Goal: Information Seeking & Learning: Learn about a topic

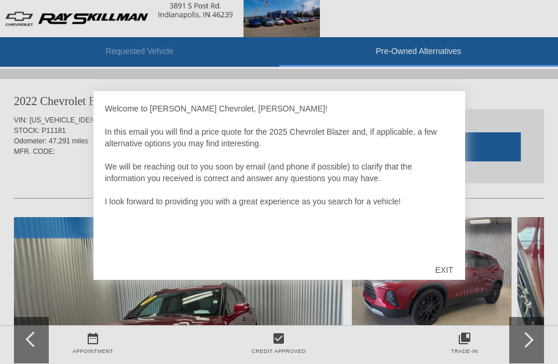
click at [442, 268] on div "EXIT" at bounding box center [443, 269] width 41 height 35
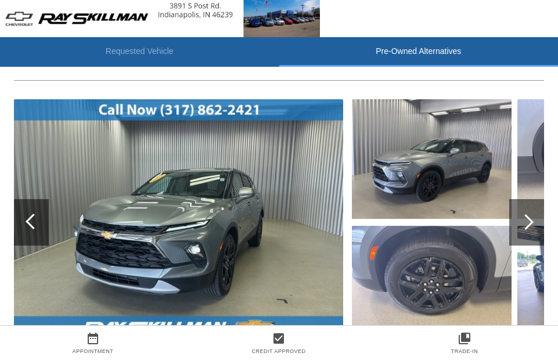
scroll to position [116, 0]
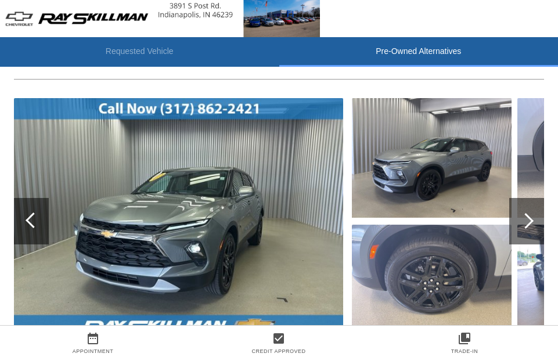
click at [270, 251] on img at bounding box center [178, 221] width 329 height 246
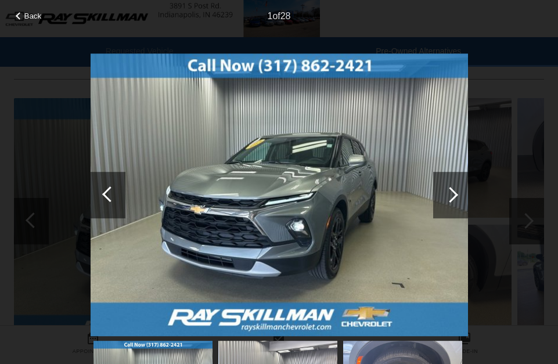
click at [442, 199] on div at bounding box center [450, 195] width 35 height 46
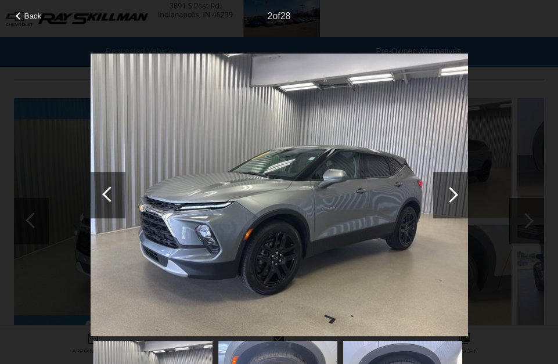
click at [452, 194] on div at bounding box center [450, 195] width 16 height 16
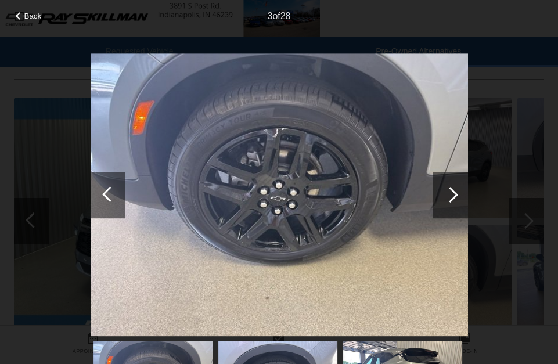
click at [452, 194] on div at bounding box center [450, 195] width 16 height 16
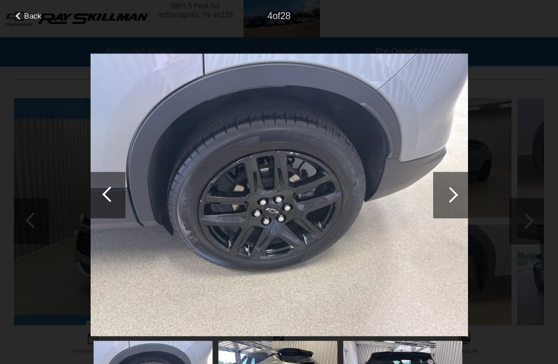
click at [452, 194] on div at bounding box center [450, 195] width 16 height 16
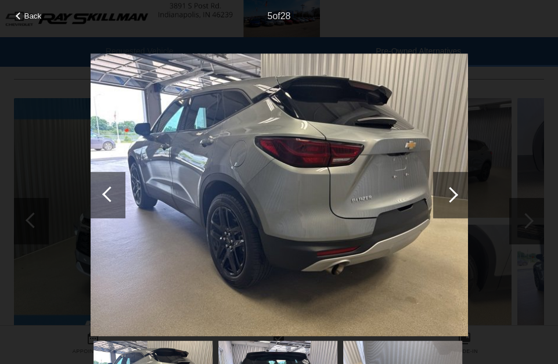
click at [452, 194] on div at bounding box center [450, 195] width 16 height 16
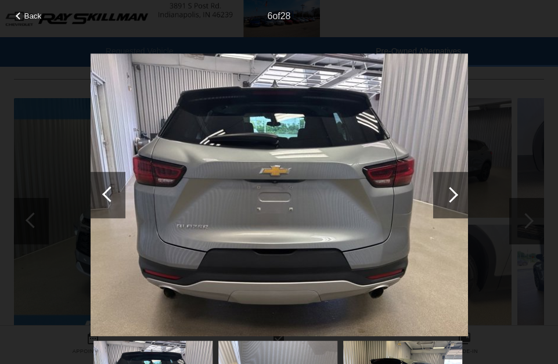
click at [452, 194] on div at bounding box center [450, 195] width 16 height 16
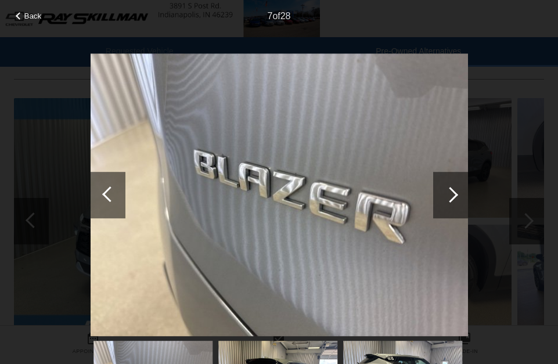
click at [452, 194] on div at bounding box center [450, 195] width 16 height 16
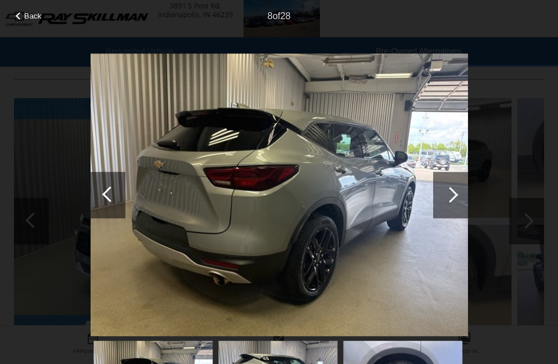
click at [452, 194] on div at bounding box center [450, 195] width 16 height 16
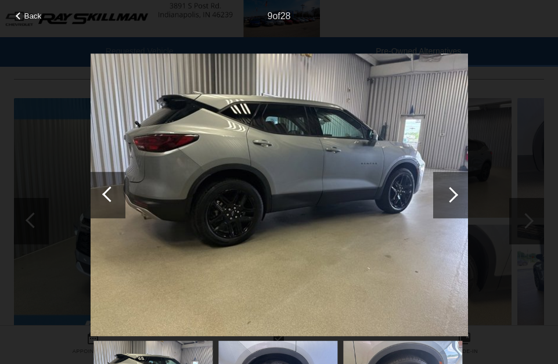
click at [454, 185] on div at bounding box center [450, 195] width 35 height 46
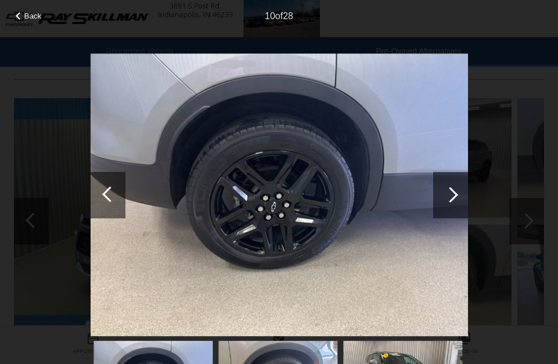
click at [442, 196] on div at bounding box center [450, 195] width 35 height 46
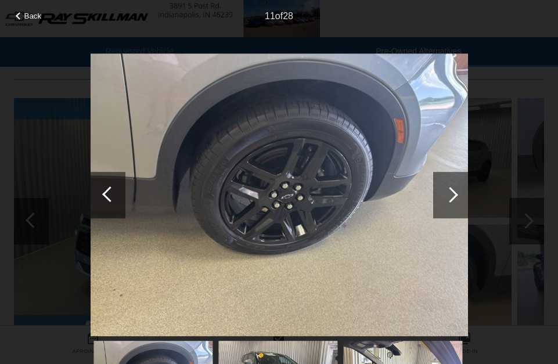
click at [448, 187] on div at bounding box center [450, 195] width 35 height 46
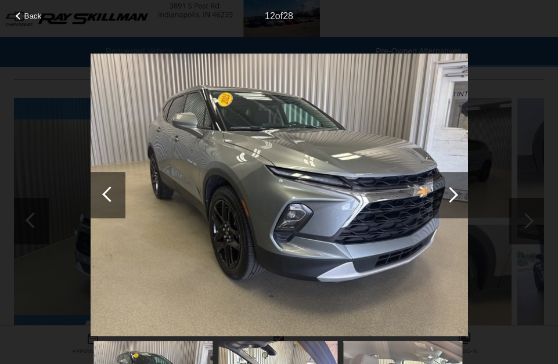
click at [109, 188] on div at bounding box center [110, 194] width 16 height 16
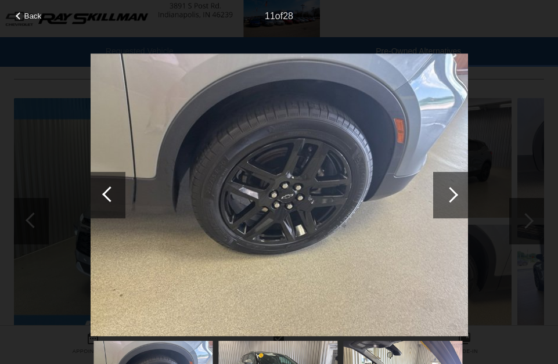
click at [109, 188] on div at bounding box center [110, 194] width 16 height 16
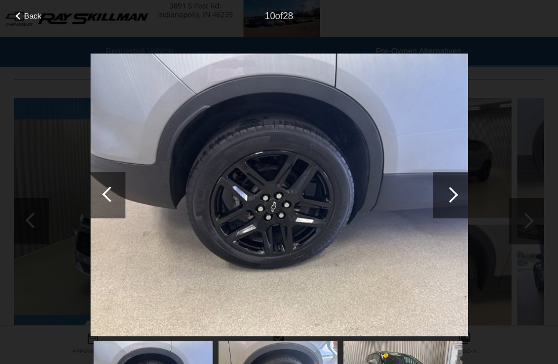
click at [109, 188] on div at bounding box center [110, 194] width 16 height 16
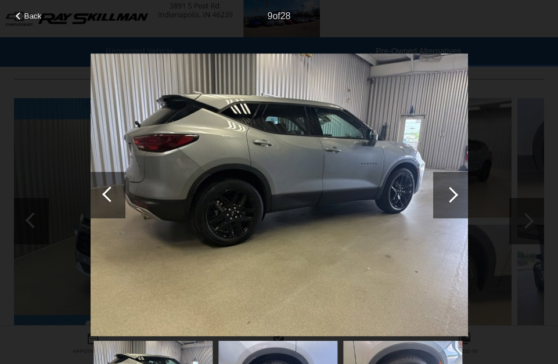
click at [109, 188] on div at bounding box center [110, 194] width 16 height 16
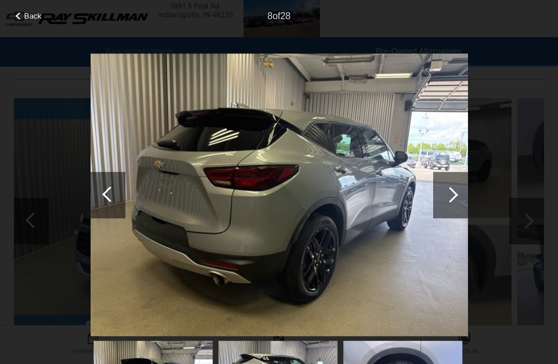
click at [109, 188] on div at bounding box center [110, 194] width 16 height 16
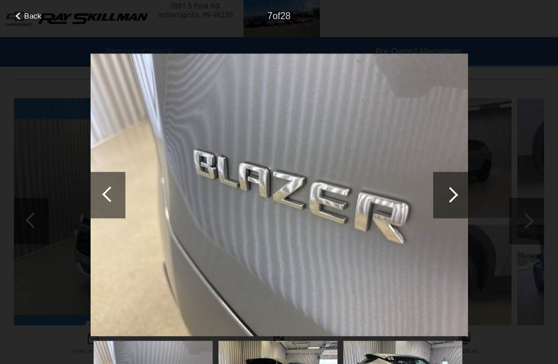
click at [109, 188] on div at bounding box center [110, 194] width 16 height 16
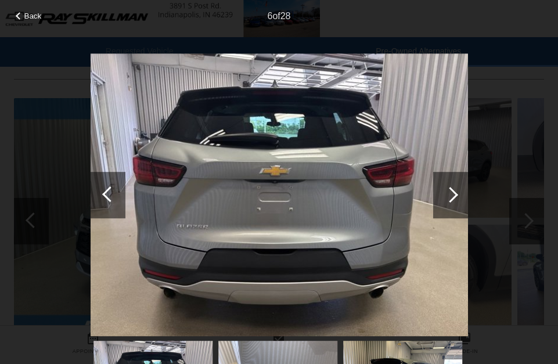
click at [109, 188] on div at bounding box center [110, 194] width 16 height 16
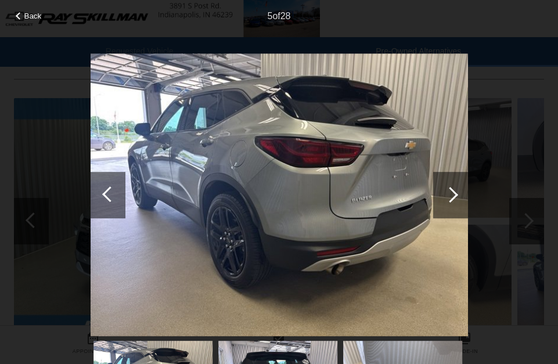
click at [109, 188] on div at bounding box center [110, 194] width 16 height 16
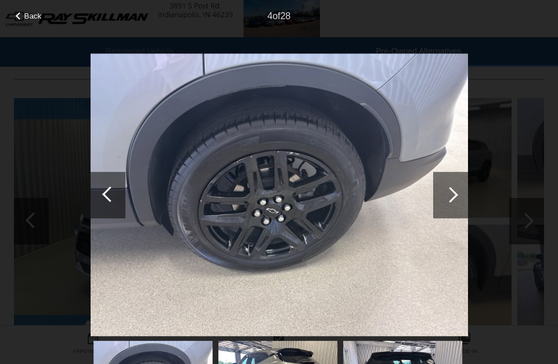
click at [109, 188] on div at bounding box center [110, 194] width 16 height 16
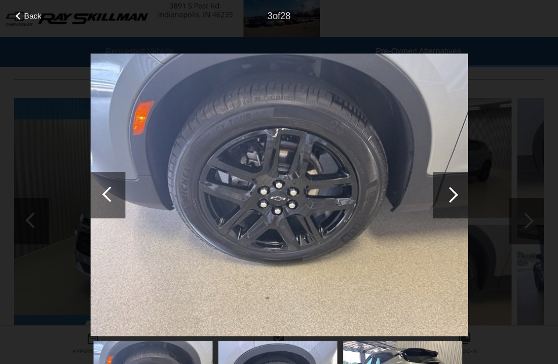
click at [109, 188] on div at bounding box center [110, 194] width 16 height 16
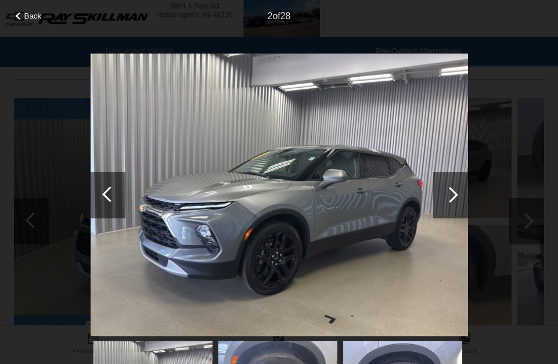
click at [109, 188] on div at bounding box center [110, 194] width 16 height 16
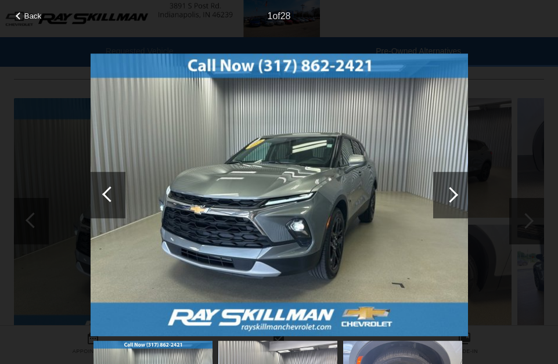
click at [109, 188] on div at bounding box center [110, 194] width 16 height 16
click at [109, 185] on div at bounding box center [108, 195] width 35 height 46
click at [283, 59] on img at bounding box center [279, 194] width 377 height 283
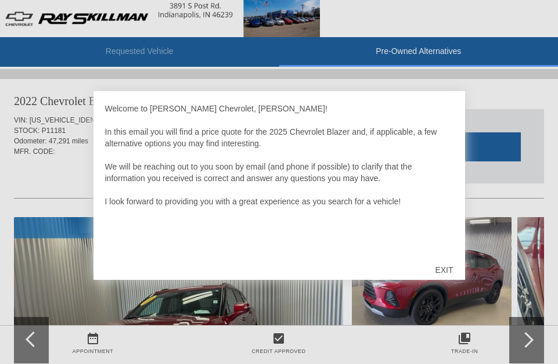
click at [445, 263] on div "EXIT" at bounding box center [443, 269] width 41 height 35
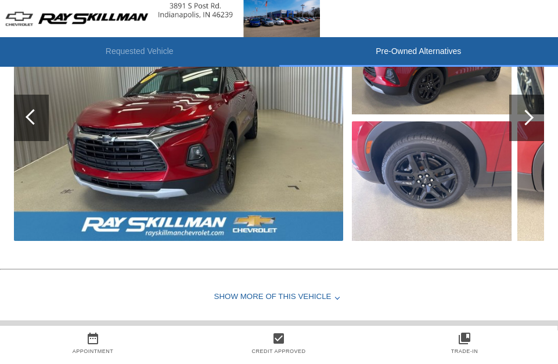
scroll to position [948, 0]
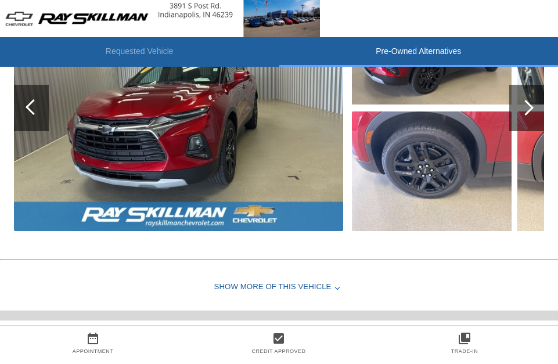
click at [331, 280] on div "Show More of this Vehicle" at bounding box center [279, 287] width 558 height 46
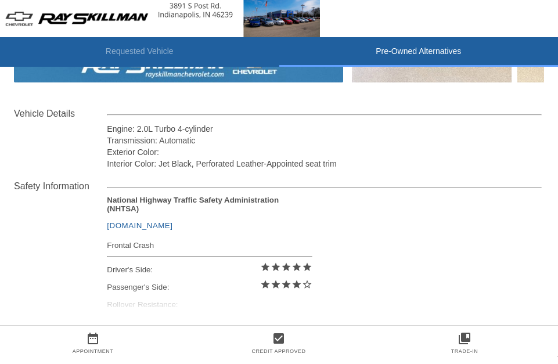
scroll to position [1123, 0]
